Goal: Transaction & Acquisition: Purchase product/service

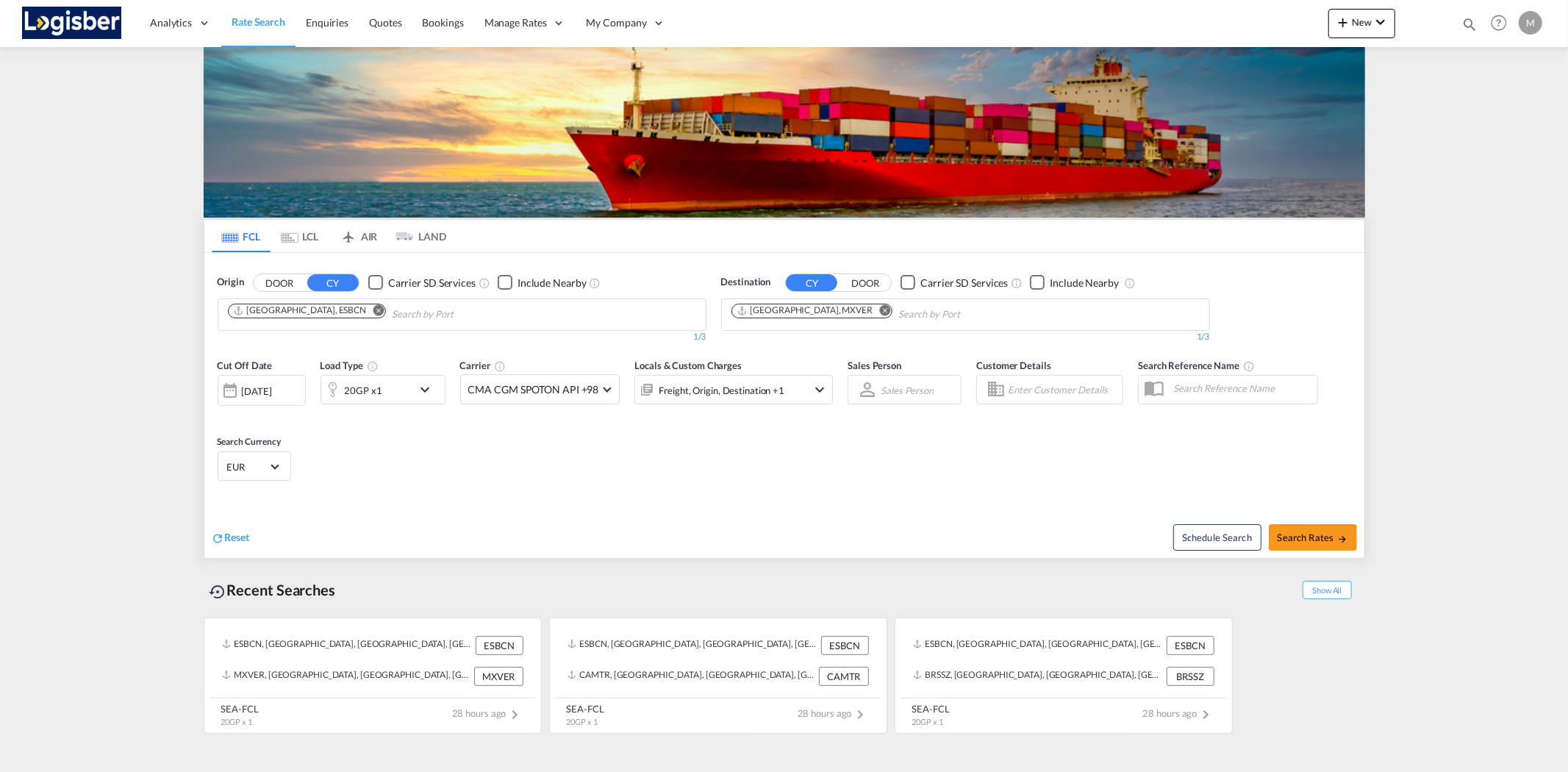
click at [373, 311] on md-icon "Remove" at bounding box center [378, 310] width 11 height 11
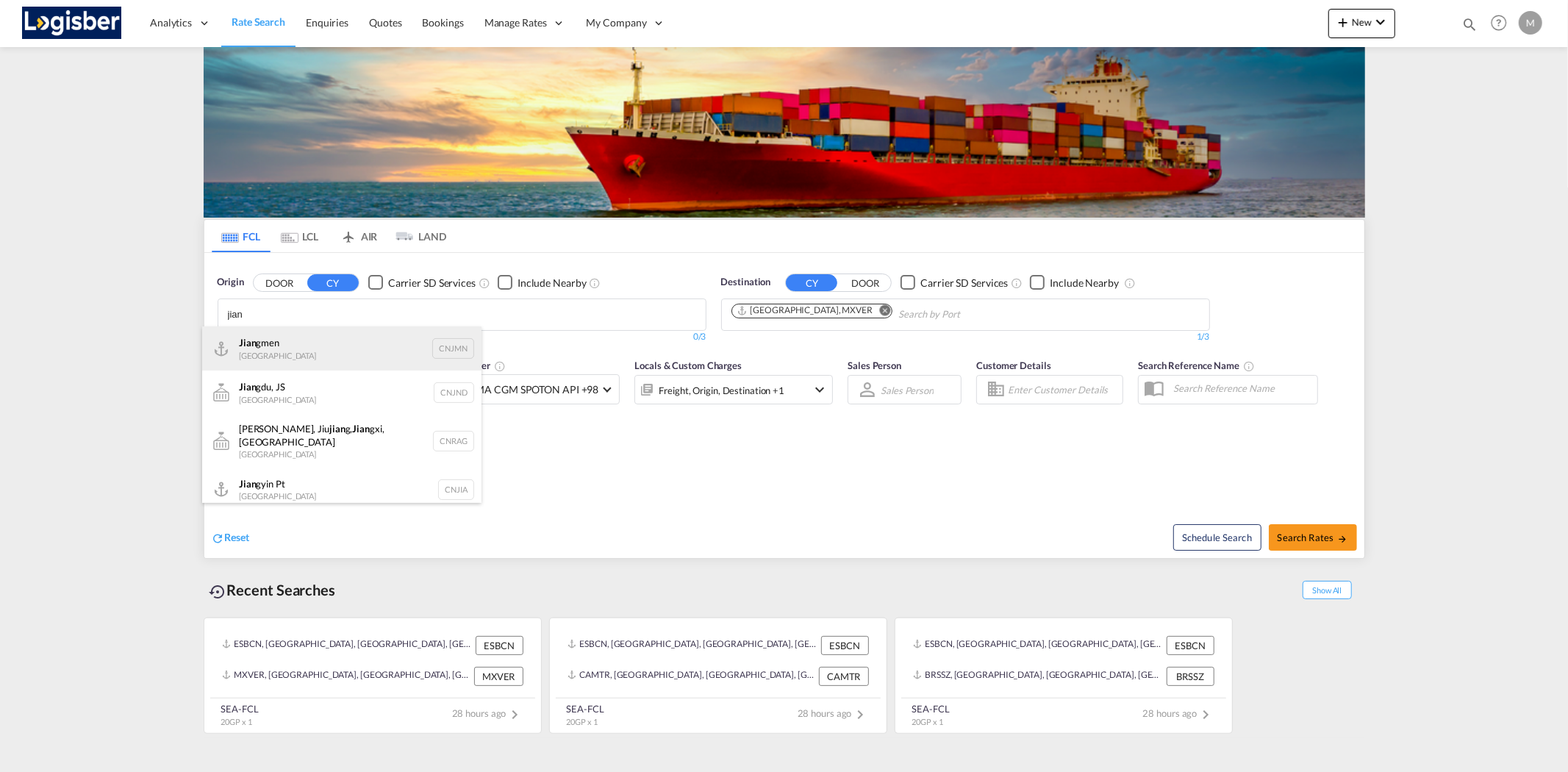
type input "jian"
click at [321, 348] on div "Jian gmen [GEOGRAPHIC_DATA] CNJMN" at bounding box center [342, 349] width 279 height 44
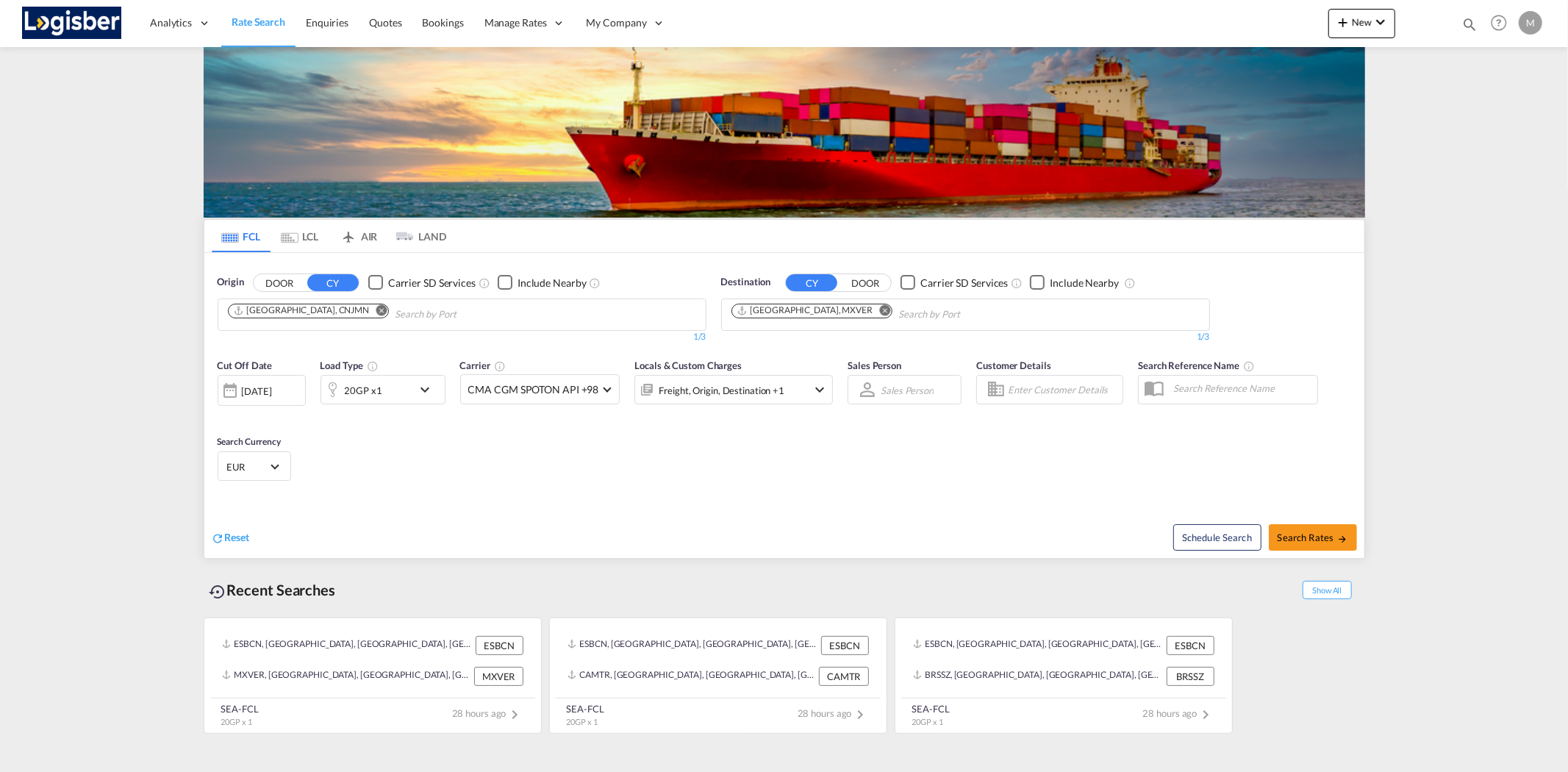
click at [879, 310] on md-icon "Remove" at bounding box center [884, 310] width 11 height 11
click at [770, 315] on input "Chips input." at bounding box center [801, 315] width 140 height 24
type input "[GEOGRAPHIC_DATA]"
click at [815, 351] on div "[GEOGRAPHIC_DATA] [GEOGRAPHIC_DATA] ESBCN" at bounding box center [845, 349] width 279 height 44
click at [1312, 542] on span "Search Rates" at bounding box center [1313, 537] width 71 height 12
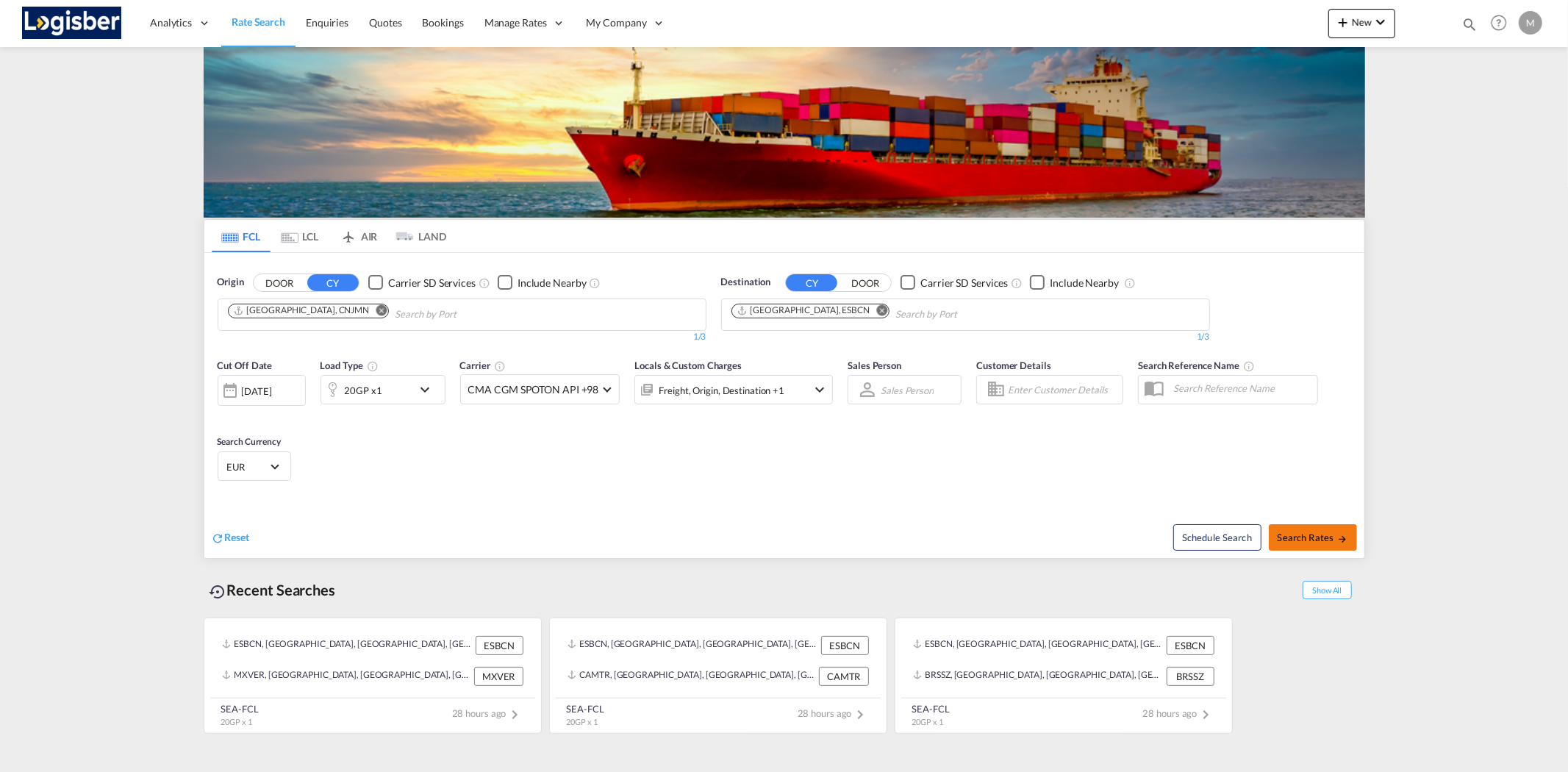
type input "CNJMN to ESBCN / [DATE]"
